Goal: Transaction & Acquisition: Purchase product/service

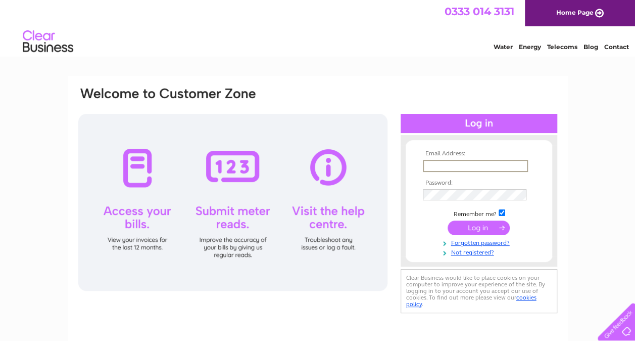
click at [447, 168] on input "text" at bounding box center [475, 166] width 105 height 12
type input "ross.jubin@egmproperty.co.uk"
click at [474, 223] on input "submit" at bounding box center [479, 226] width 62 height 14
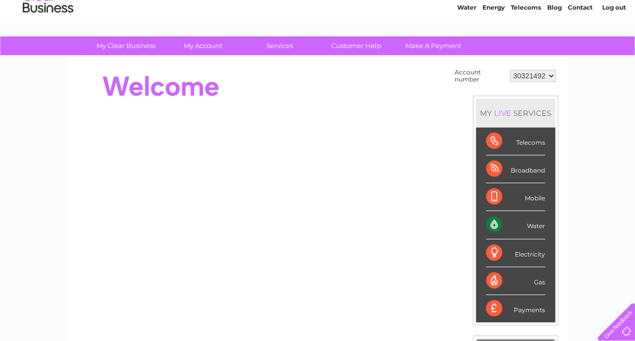
scroll to position [38, 0]
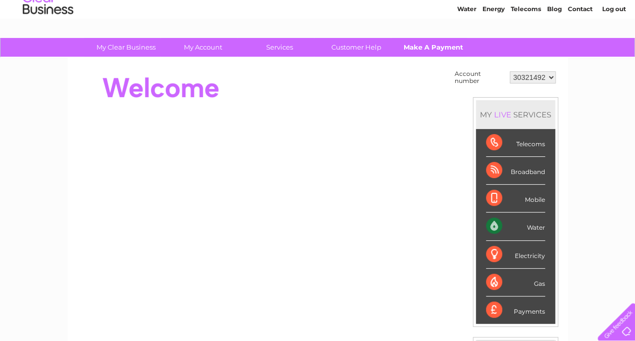
click at [445, 48] on link "Make A Payment" at bounding box center [433, 47] width 83 height 19
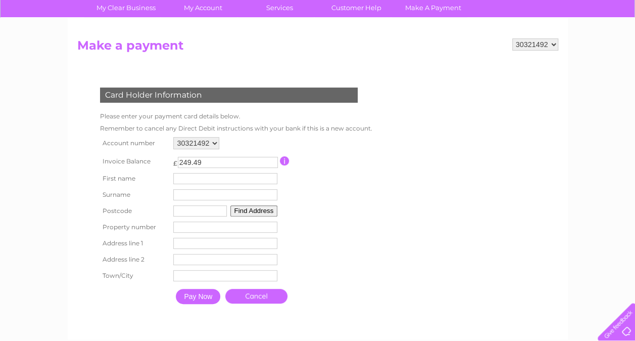
scroll to position [78, 0]
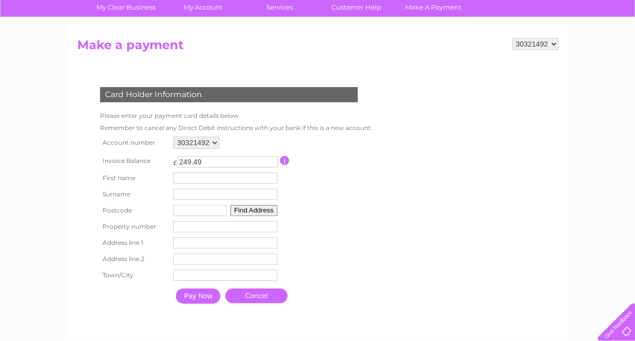
click at [356, 181] on table "Account number 30321492 Invoice Balance £ 249.49 First name Surname" at bounding box center [234, 221] width 273 height 174
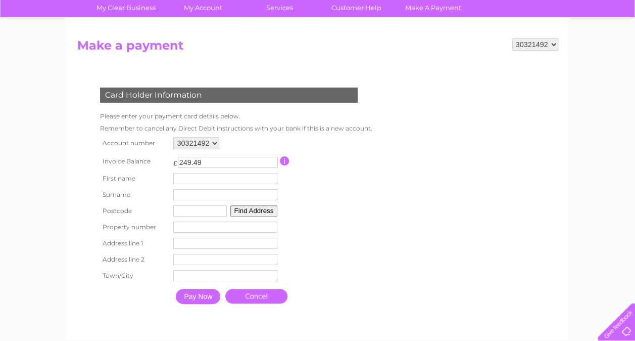
click at [187, 209] on input "text" at bounding box center [200, 210] width 54 height 11
type input "G14 9DU"
click at [236, 209] on button "Find Address" at bounding box center [254, 210] width 48 height 11
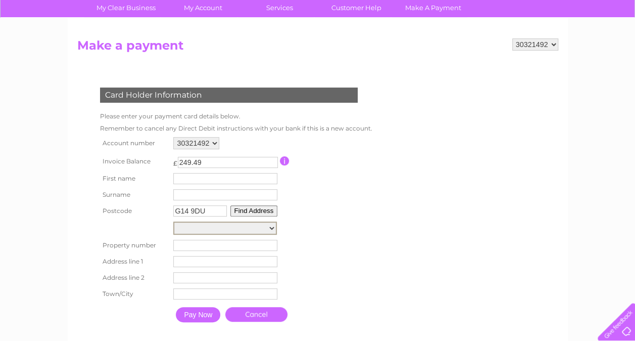
click at [272, 227] on select "Street Record, [PERSON_NAME][GEOGRAPHIC_DATA]" at bounding box center [225, 227] width 104 height 13
click at [255, 227] on select "Street Record, [PERSON_NAME][GEOGRAPHIC_DATA]" at bounding box center [225, 227] width 104 height 13
select select "[STREET_ADDRESS]"
click at [173, 222] on select "Street Record, [PERSON_NAME][GEOGRAPHIC_DATA]" at bounding box center [225, 227] width 104 height 13
type input "87"
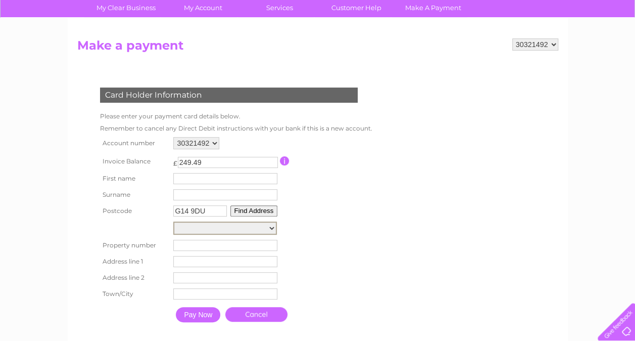
type input "[GEOGRAPHIC_DATA]"
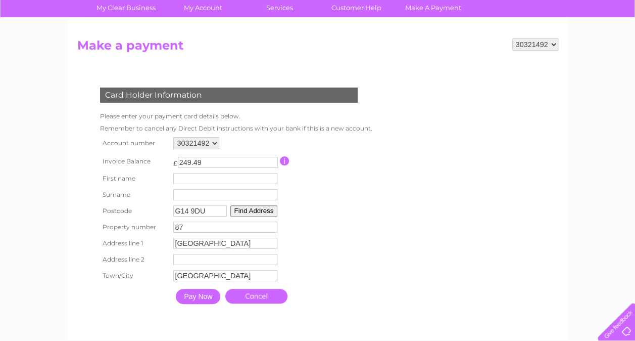
click at [186, 180] on input "text" at bounding box center [225, 178] width 104 height 11
type input "[PERSON_NAME]"
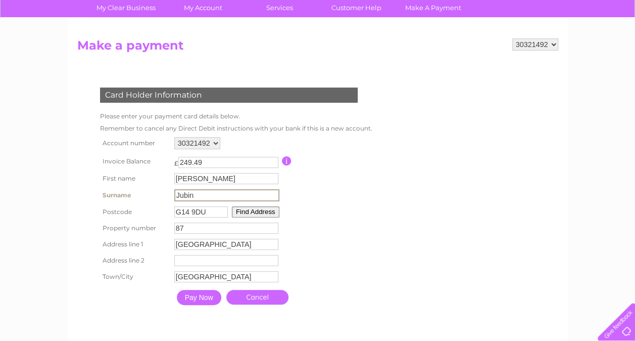
type input "Jubin"
click at [203, 296] on input "Pay Now" at bounding box center [199, 297] width 44 height 15
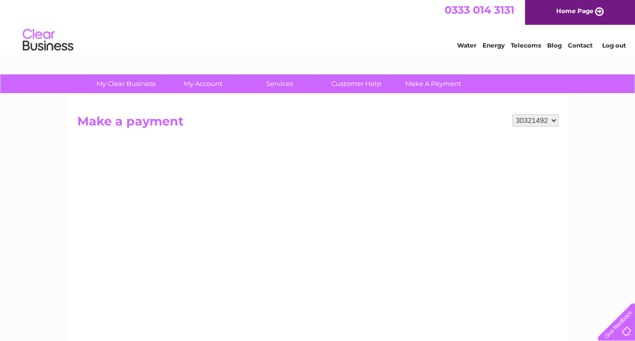
scroll to position [0, 0]
